Goal: Task Accomplishment & Management: Manage account settings

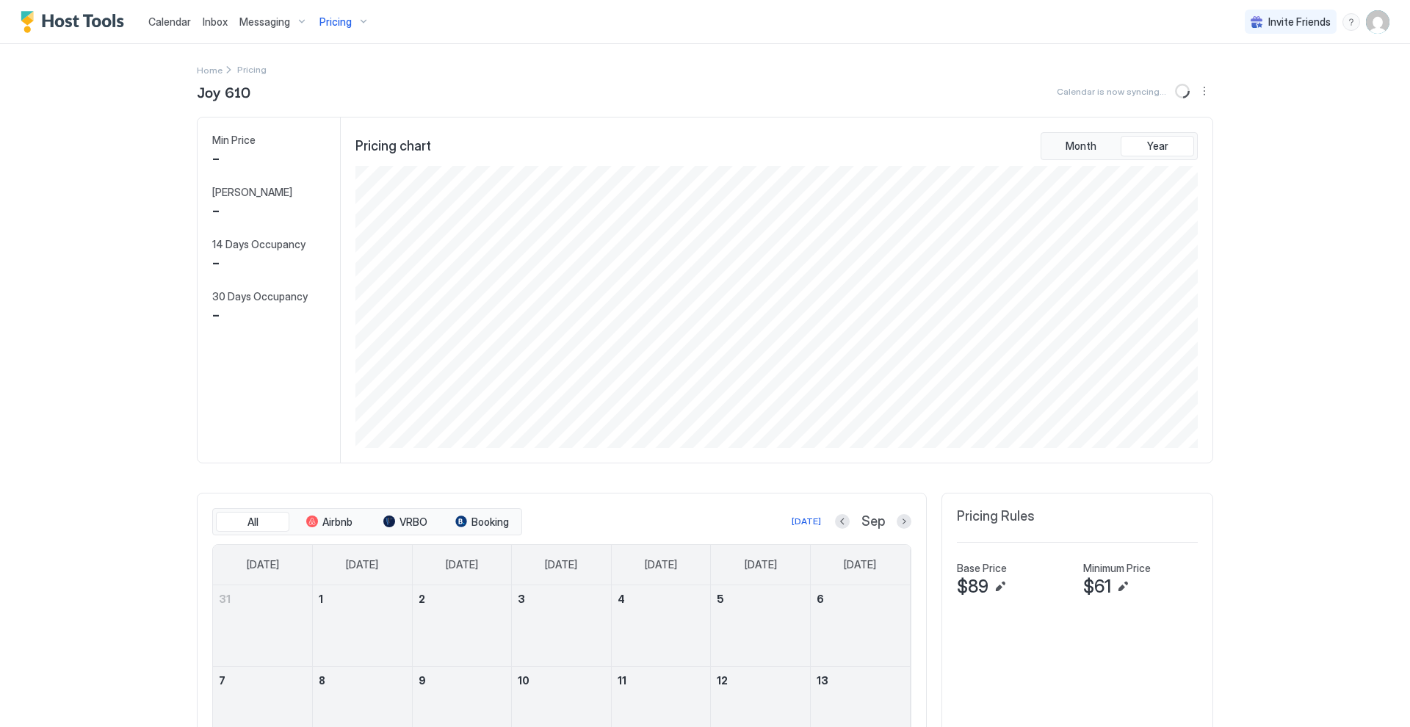
scroll to position [282, 845]
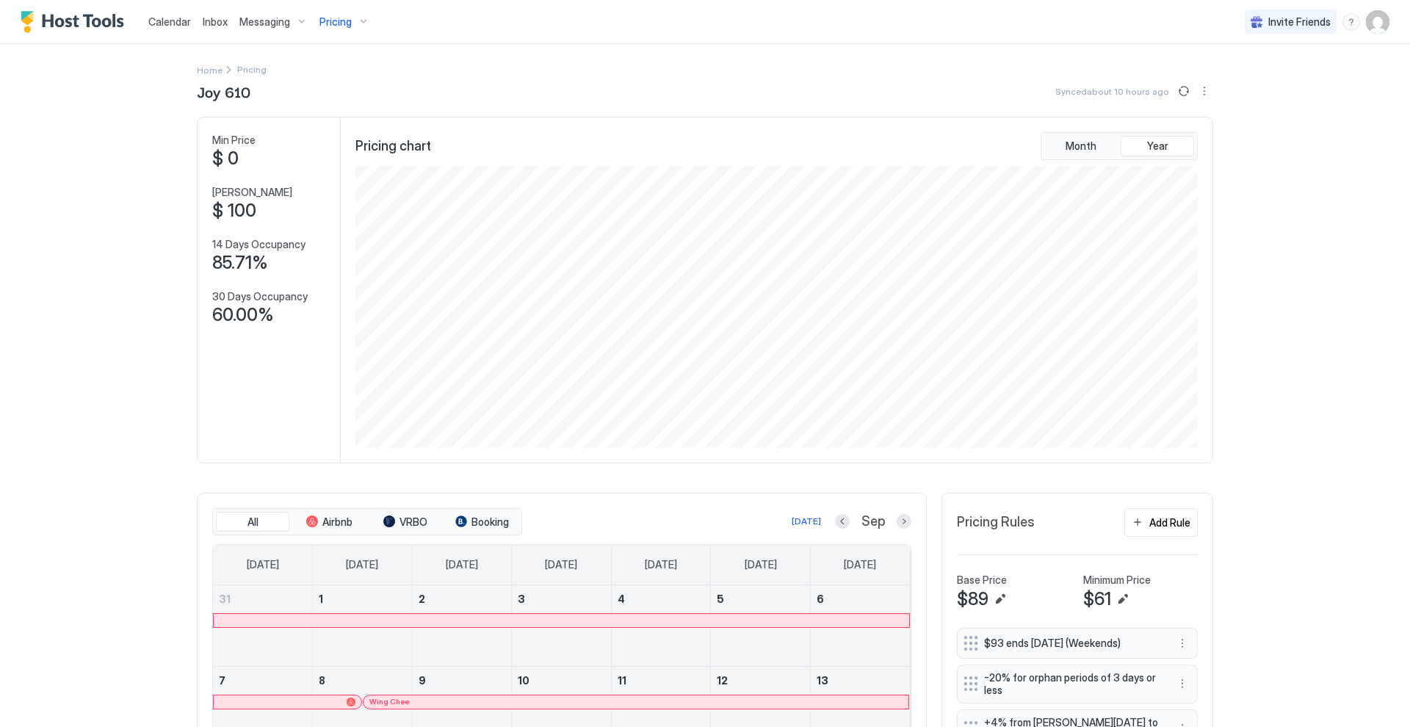
click at [1384, 26] on img "User profile" at bounding box center [1378, 22] width 24 height 24
click at [1237, 82] on span "Settings" at bounding box center [1246, 82] width 40 height 13
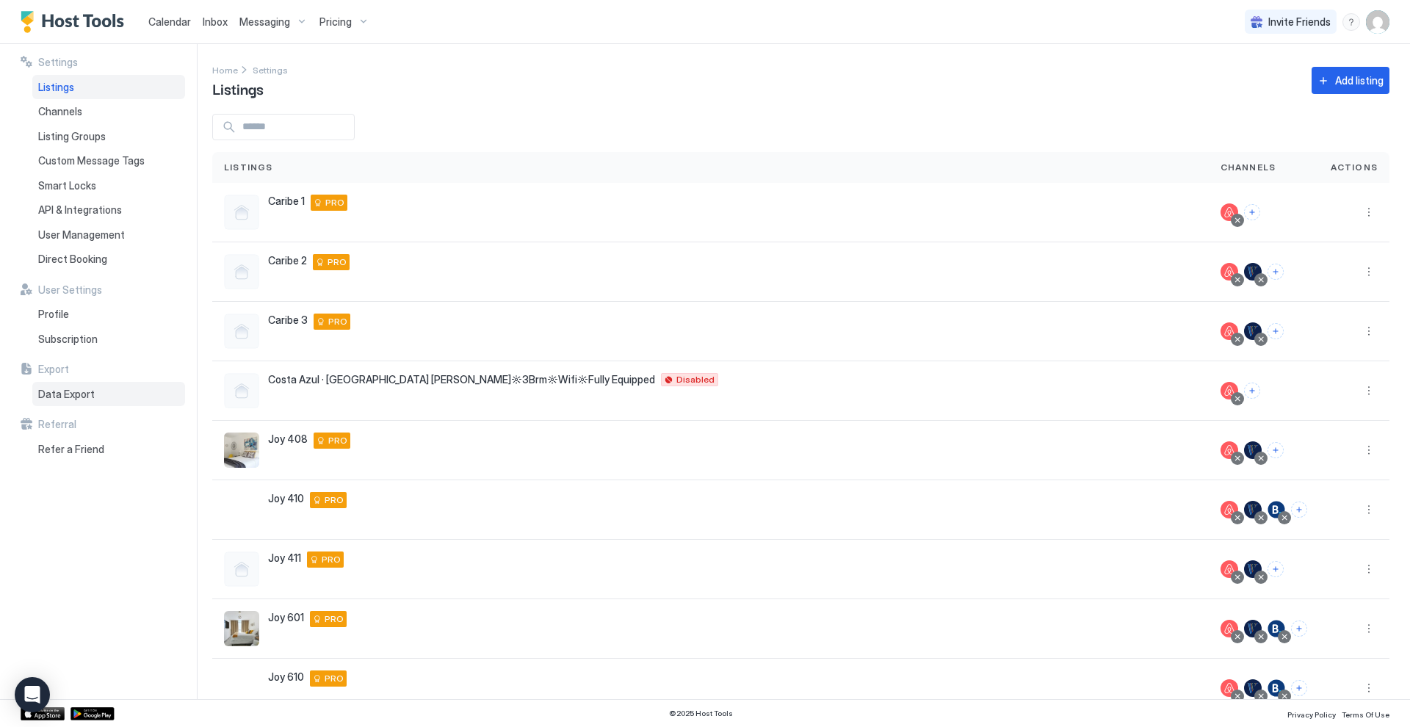
click at [84, 391] on span "Data Export" at bounding box center [66, 394] width 57 height 13
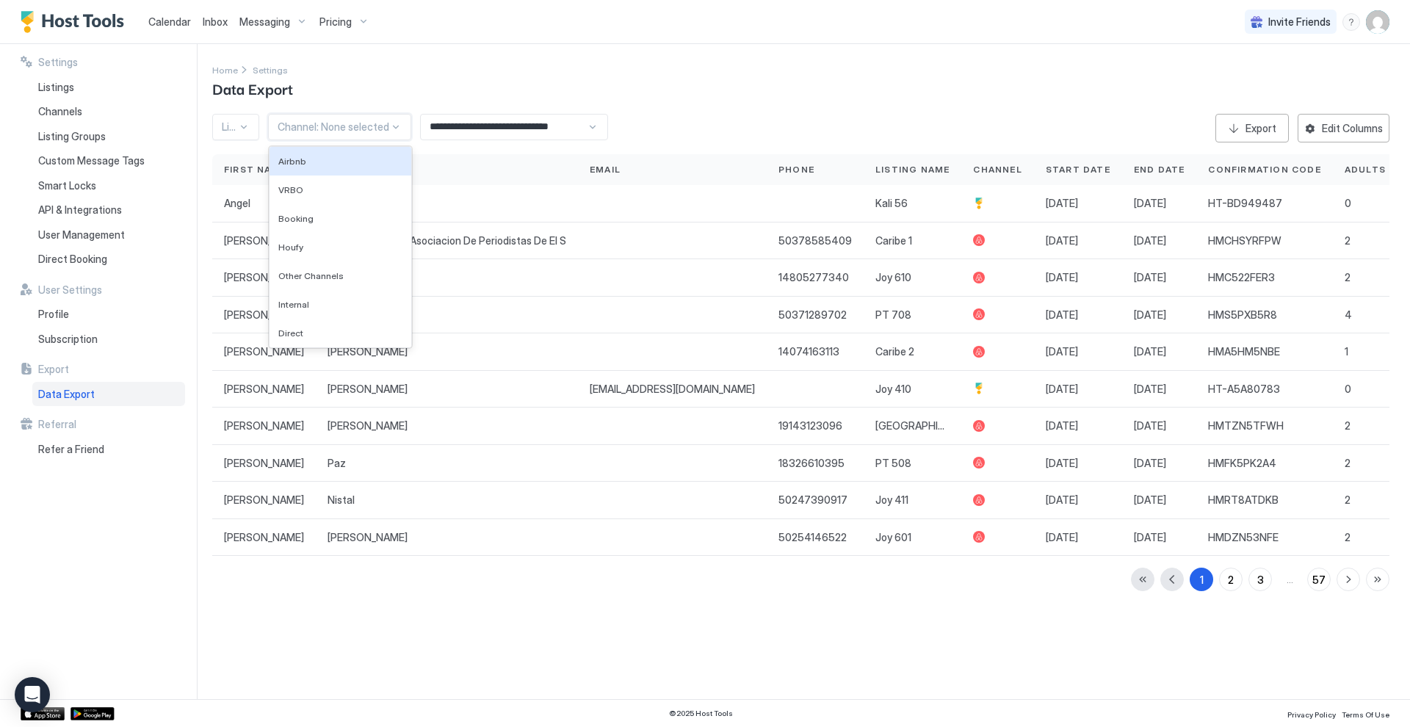
click at [391, 126] on div at bounding box center [396, 127] width 12 height 12
click at [475, 95] on div "Home Settings Data Export" at bounding box center [800, 80] width 1177 height 37
click at [588, 126] on div "**********" at bounding box center [514, 127] width 188 height 26
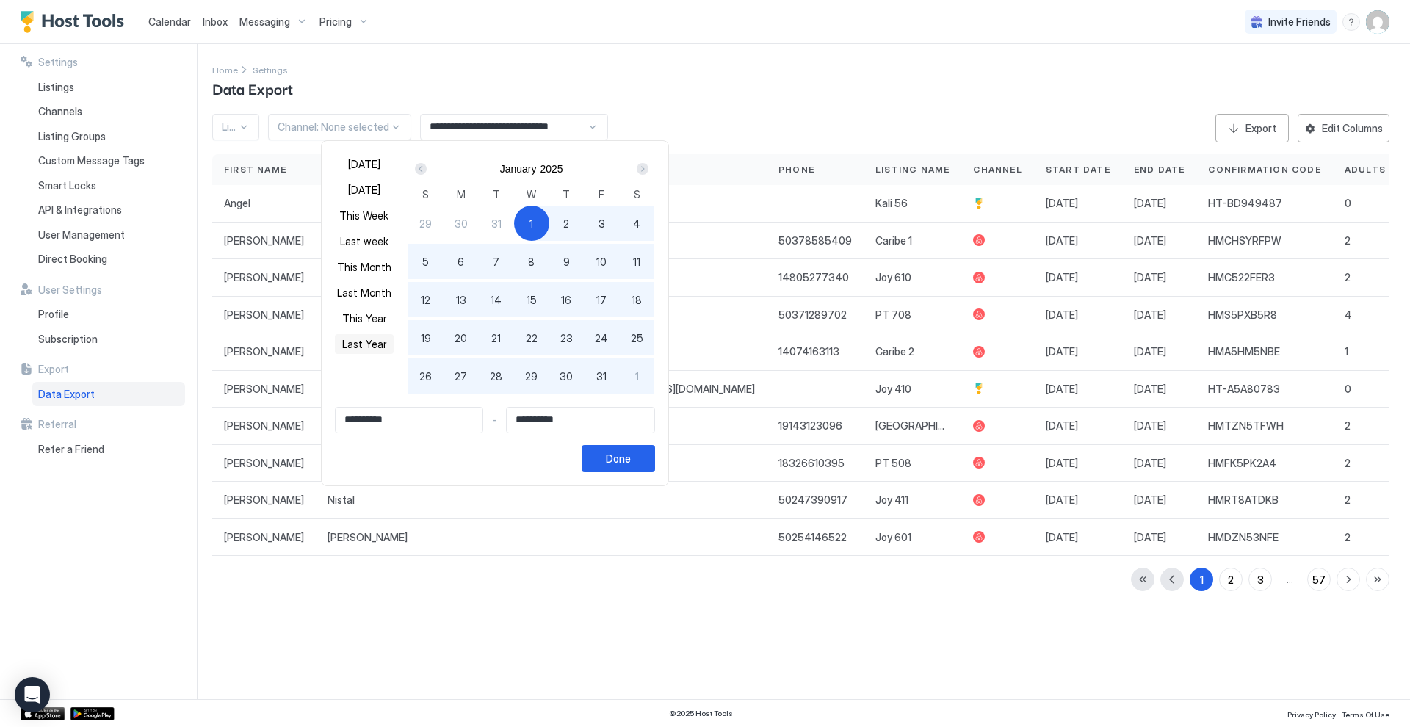
click at [377, 343] on button "Last Year" at bounding box center [364, 344] width 59 height 20
type input "**********"
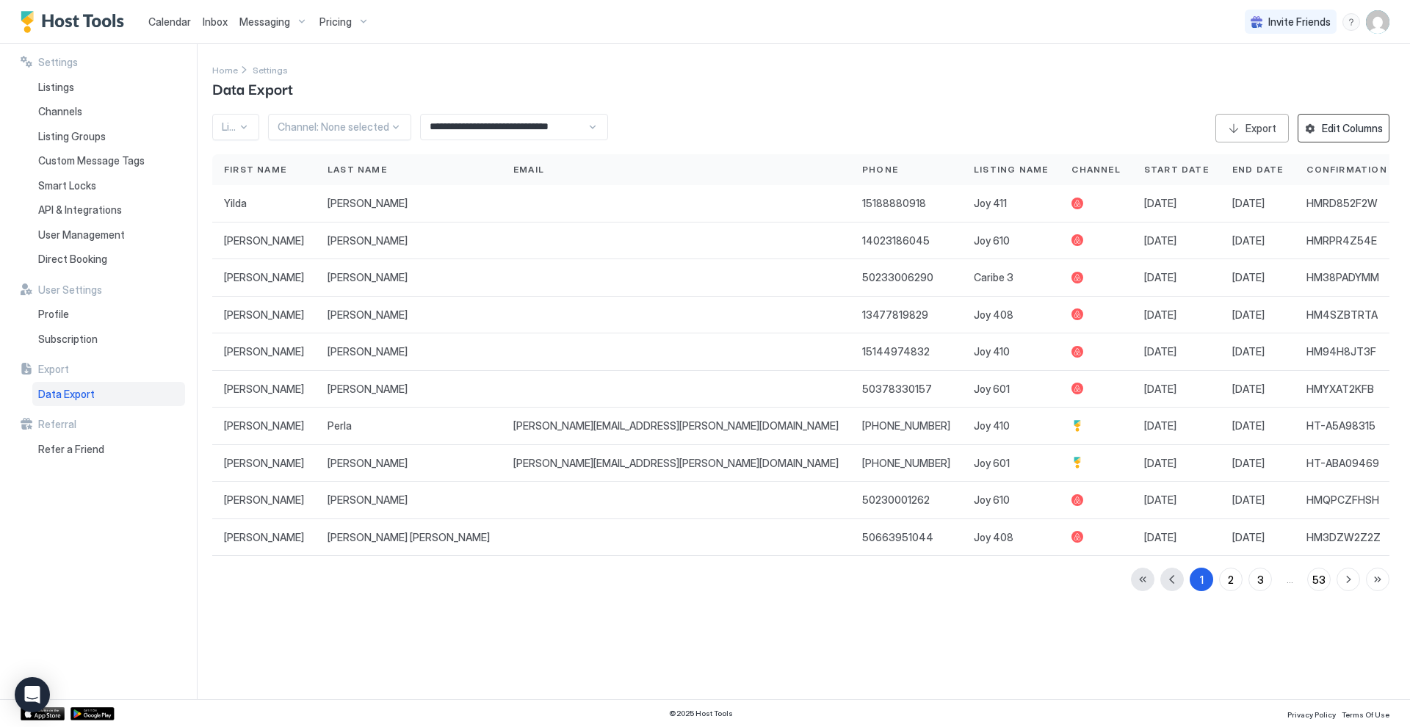
click at [1338, 131] on div "Edit Columns" at bounding box center [1352, 127] width 61 height 15
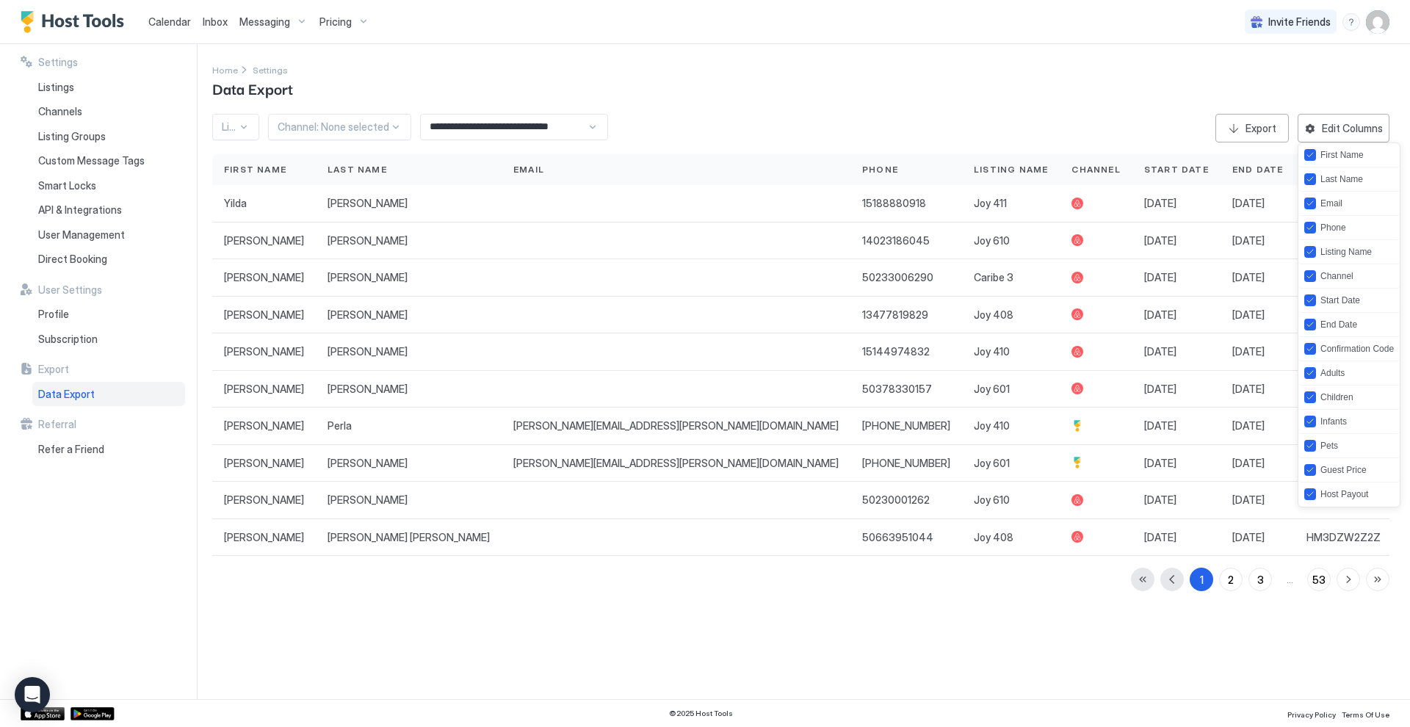
click at [1267, 137] on div at bounding box center [705, 363] width 1410 height 727
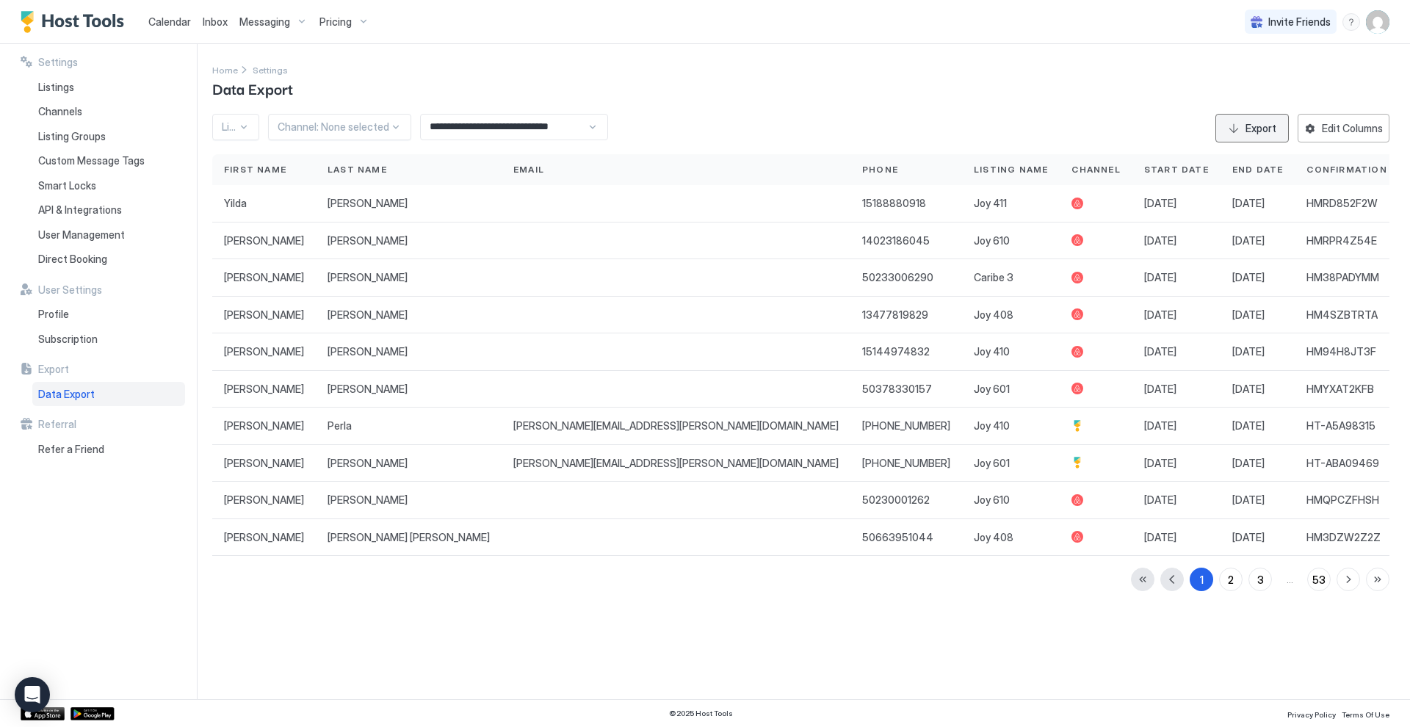
click at [1251, 131] on div "Export" at bounding box center [1261, 127] width 31 height 15
